Goal: Transaction & Acquisition: Purchase product/service

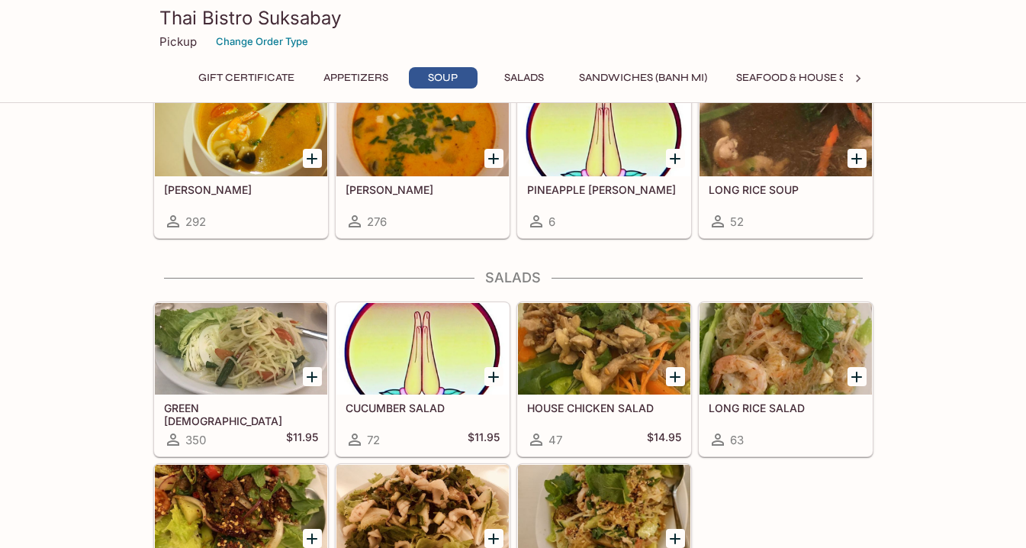
scroll to position [1076, 0]
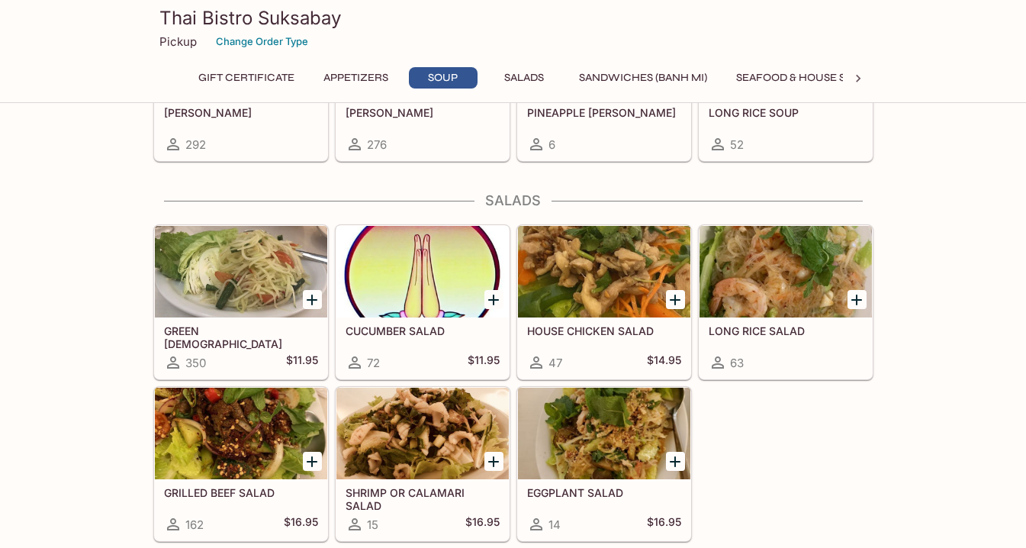
click at [307, 299] on icon "Add GREEN PAPAYA SALAD (SOM TUM)" at bounding box center [312, 299] width 11 height 11
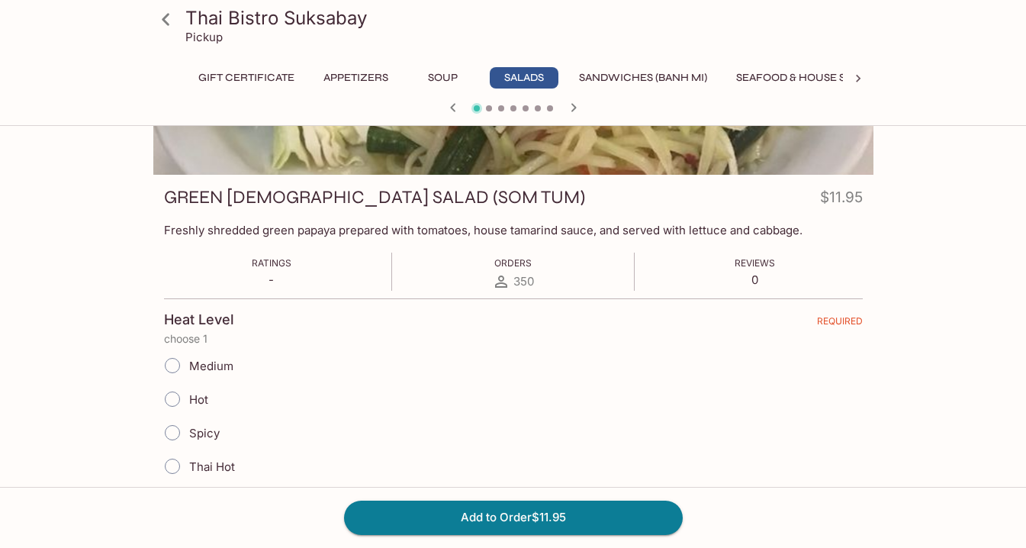
scroll to position [310, 0]
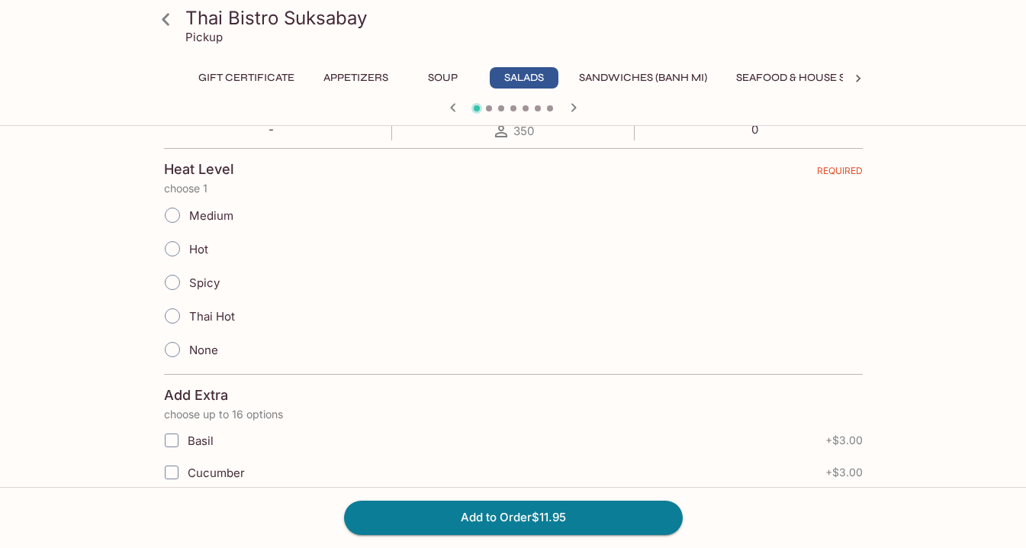
click at [172, 249] on input "Hot" at bounding box center [172, 249] width 32 height 32
radio input "true"
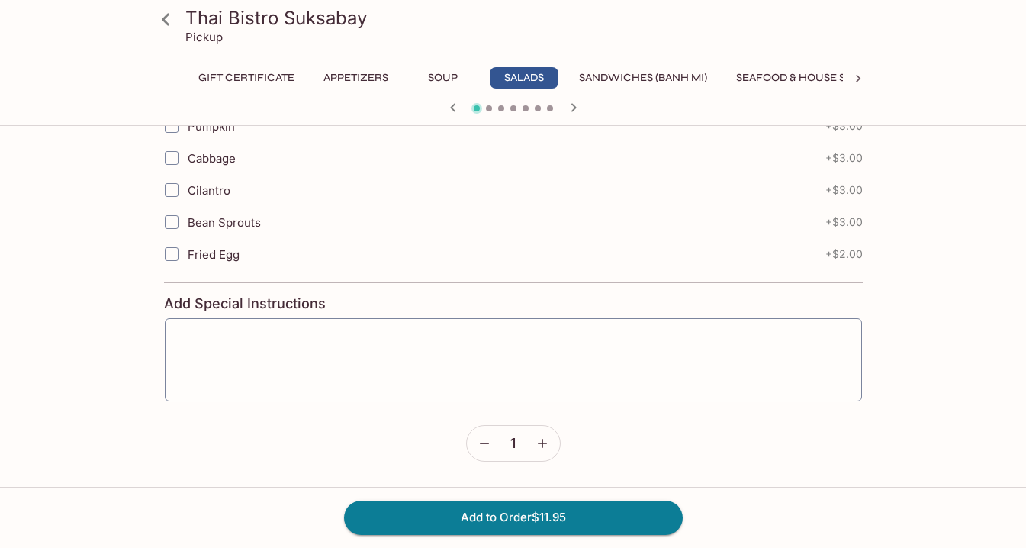
scroll to position [1163, 0]
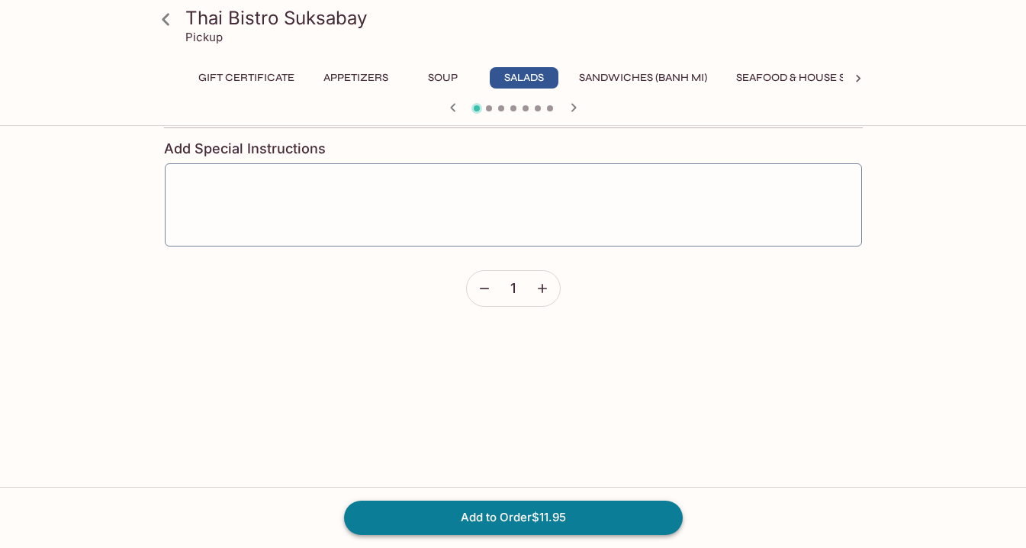
click at [458, 517] on button "Add to Order $11.95" at bounding box center [513, 517] width 339 height 34
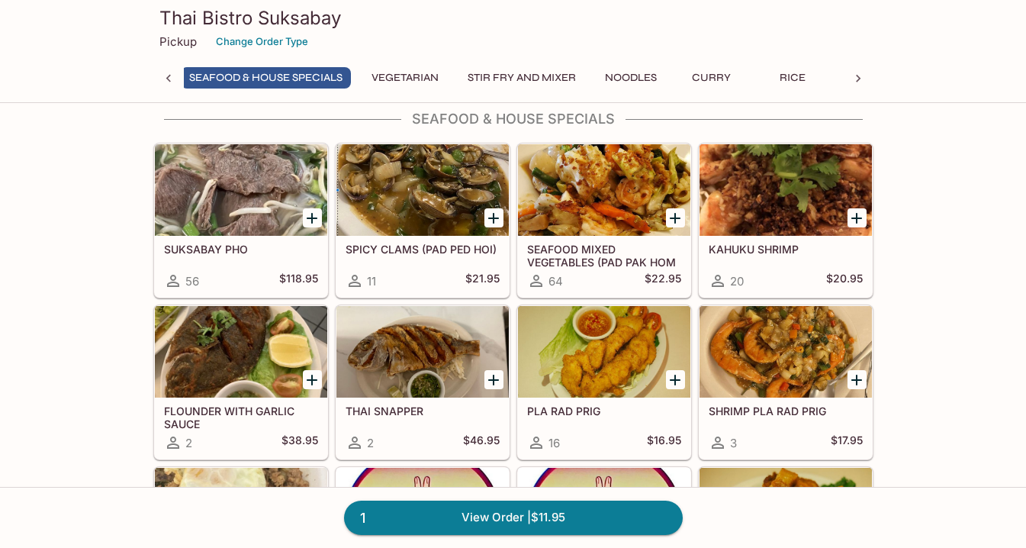
scroll to position [0, 547]
click at [857, 72] on icon at bounding box center [858, 78] width 15 height 15
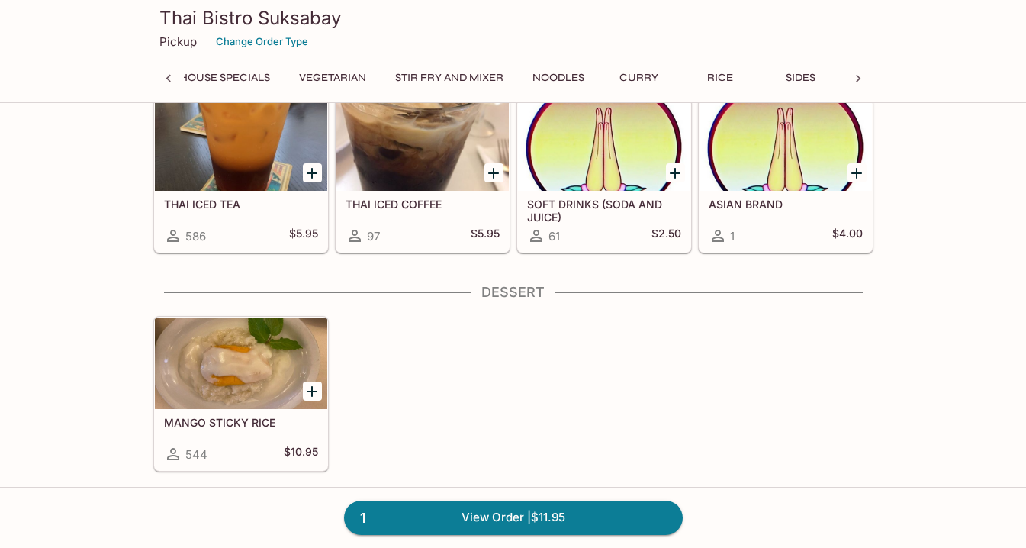
scroll to position [0, 712]
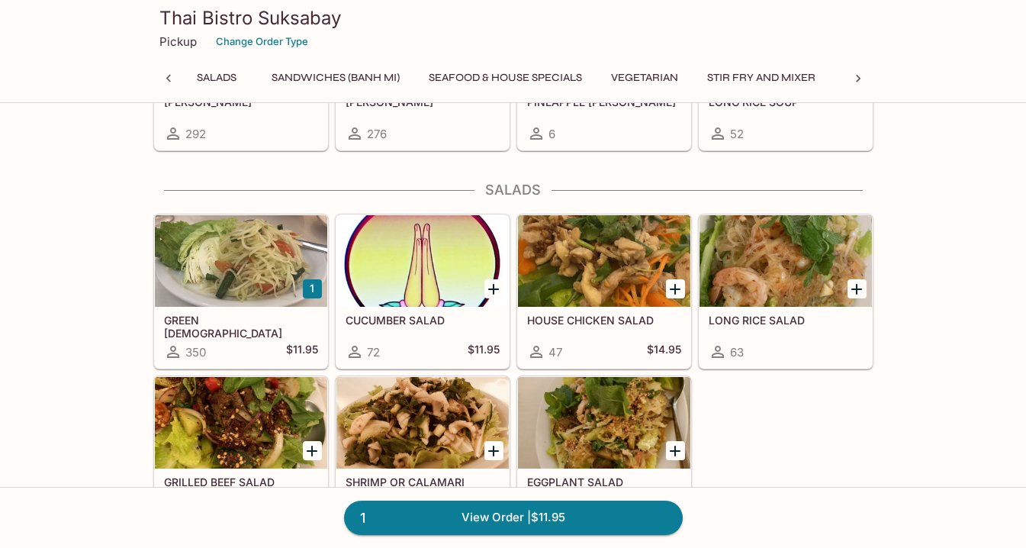
scroll to position [0, 227]
click at [487, 523] on link "1 View Order | $11.95" at bounding box center [513, 517] width 339 height 34
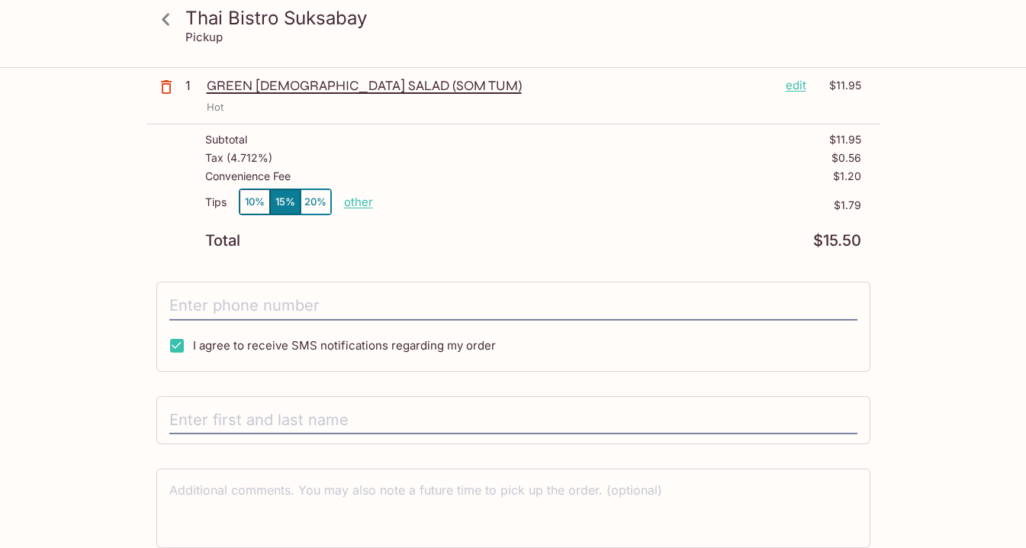
scroll to position [69, 0]
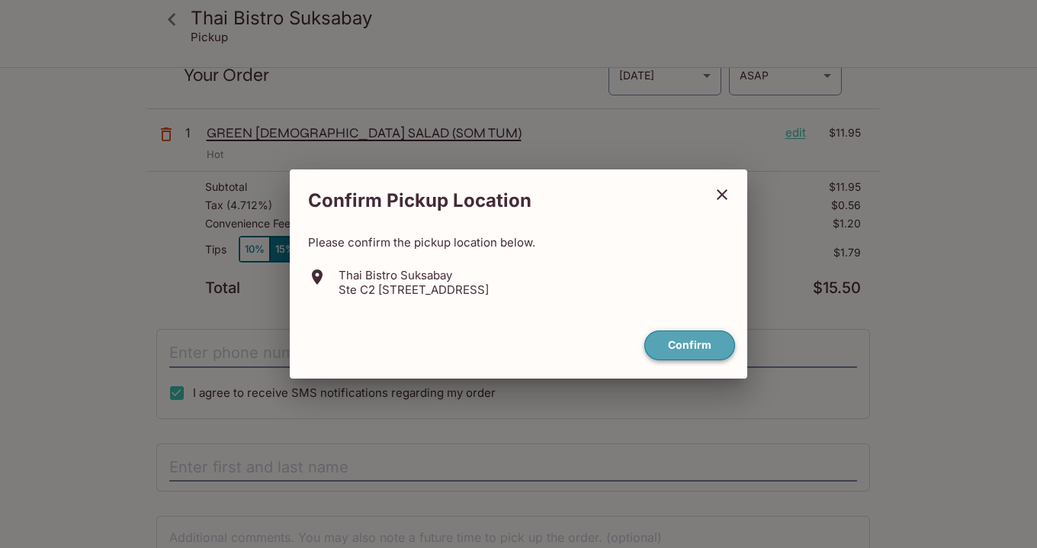
click at [697, 342] on button "Confirm" at bounding box center [690, 345] width 91 height 30
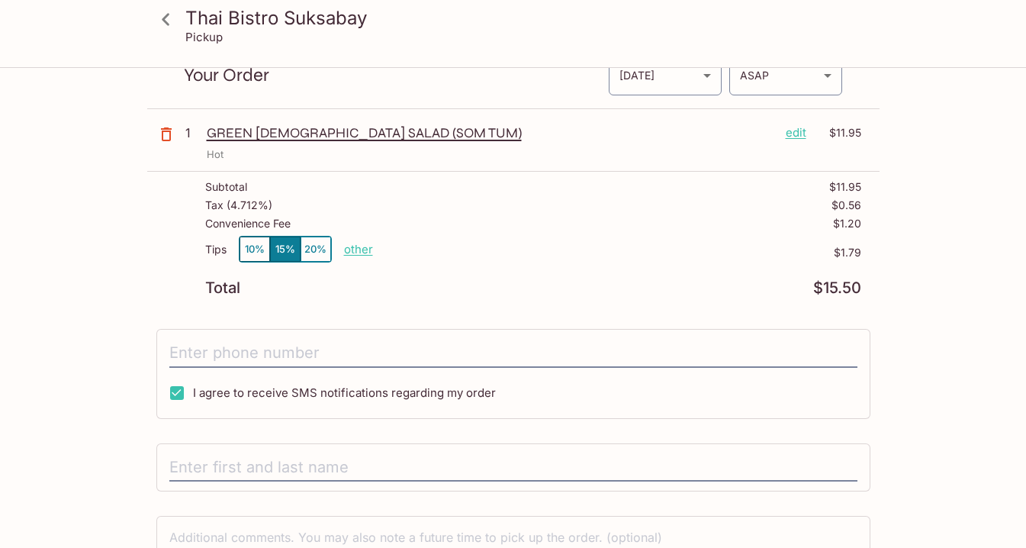
click at [363, 248] on p "other" at bounding box center [358, 249] width 29 height 14
drag, startPoint x: 449, startPoint y: 252, endPoint x: 481, endPoint y: 244, distance: 32.9
click at [480, 244] on div "Tips 10% 15% 20% Done 1.79 $1.79" at bounding box center [533, 258] width 656 height 45
type input "0.00"
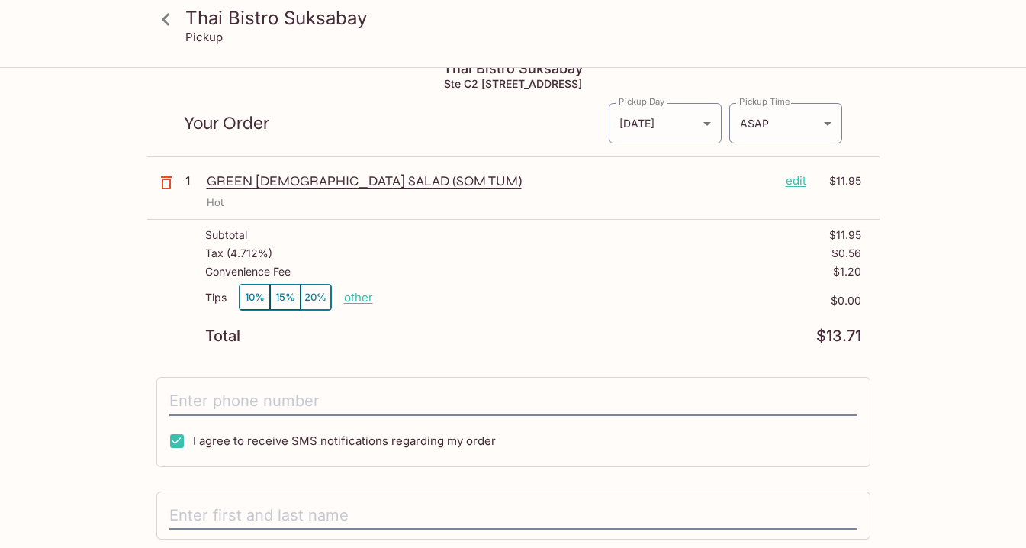
scroll to position [0, 0]
